Goal: Information Seeking & Learning: Learn about a topic

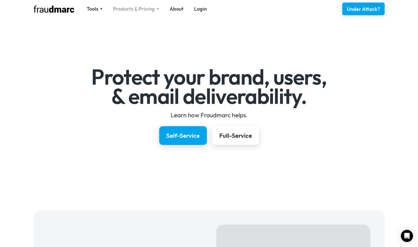
click at [147, 7] on div "Products & Pricing" at bounding box center [134, 8] width 42 height 7
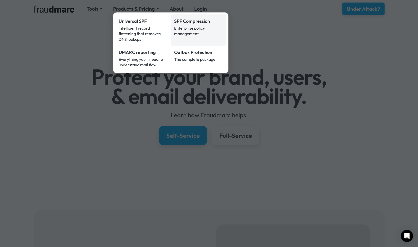
click at [201, 24] on div "SPF Compression" at bounding box center [198, 21] width 49 height 7
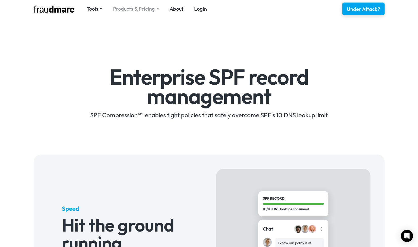
click at [155, 8] on div "Products & Pricing" at bounding box center [136, 8] width 46 height 7
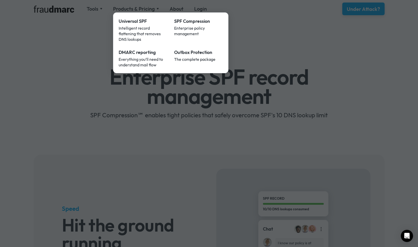
click at [70, 87] on div at bounding box center [209, 123] width 418 height 247
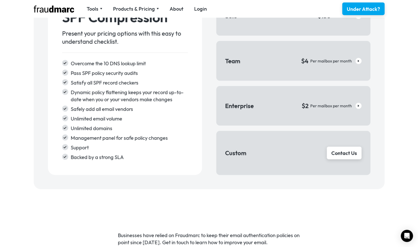
scroll to position [722, 0]
